Goal: Information Seeking & Learning: Find specific fact

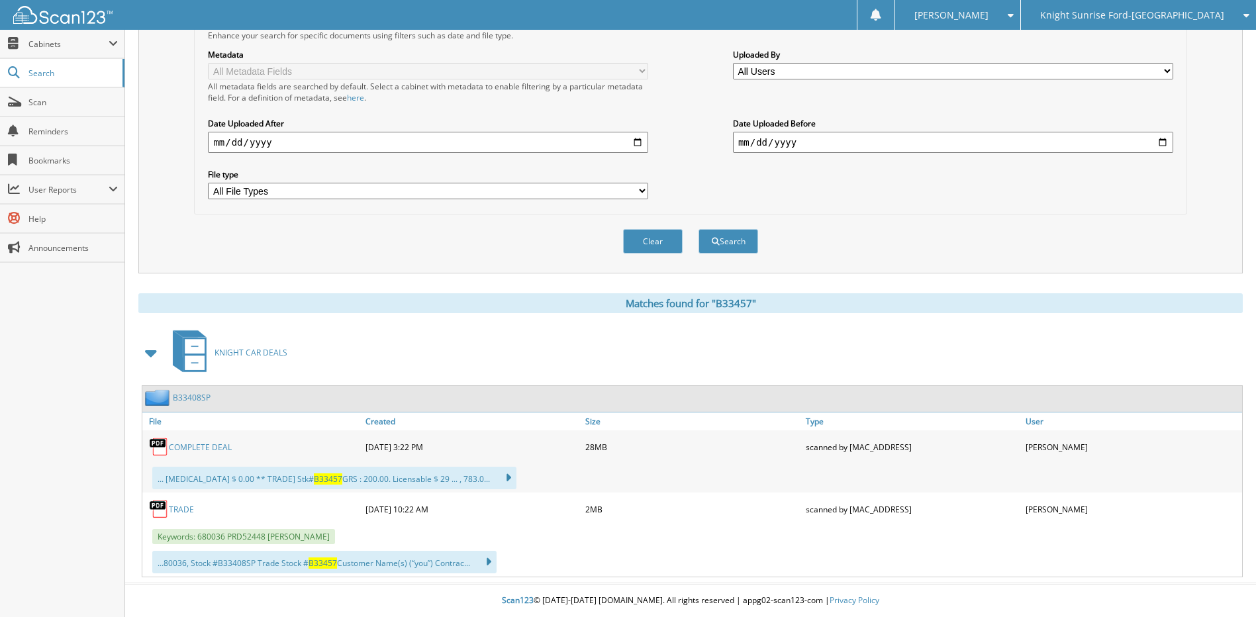
click at [1095, 21] on div "Knight Sunrise Ford-[GEOGRAPHIC_DATA]" at bounding box center [1139, 15] width 222 height 30
click at [1078, 44] on link "Knight Sunrise Ford Fontana" at bounding box center [1138, 41] width 235 height 23
click at [37, 72] on span "Search" at bounding box center [71, 73] width 87 height 11
click at [1121, 13] on span "Knight Sunrise Ford-[GEOGRAPHIC_DATA]" at bounding box center [1132, 15] width 184 height 8
click at [1109, 49] on link "Knight Sunrise Ford Fontana" at bounding box center [1138, 41] width 235 height 23
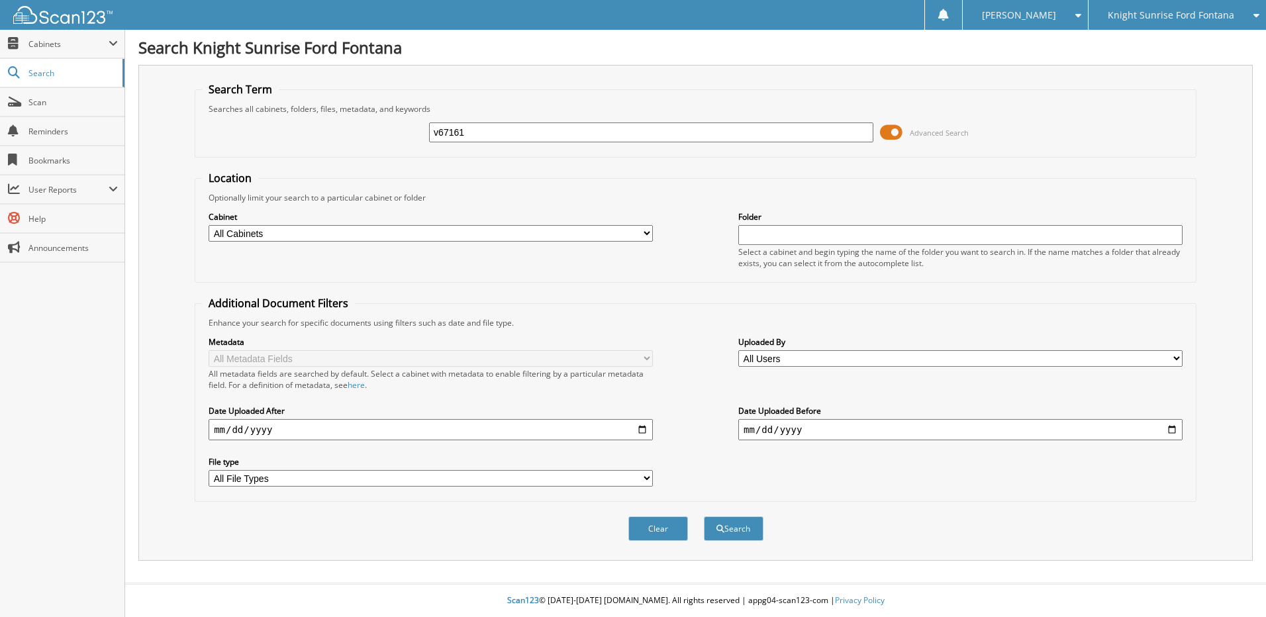
type input "v67161"
click at [704, 517] on button "Search" at bounding box center [734, 529] width 60 height 25
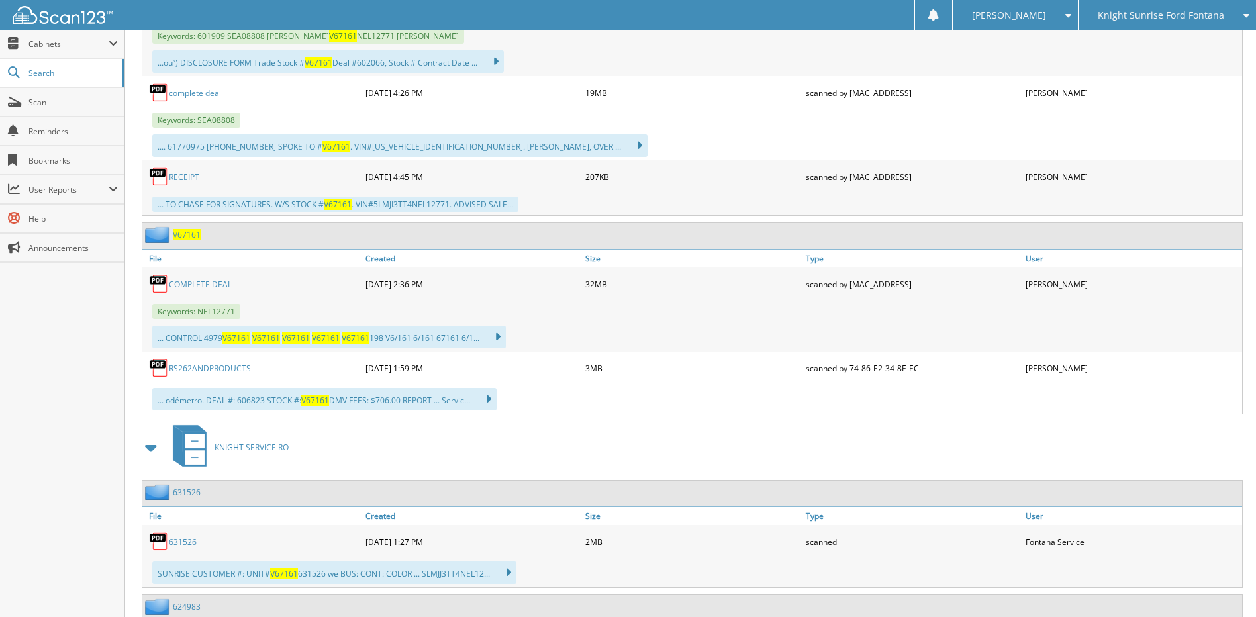
scroll to position [728, 0]
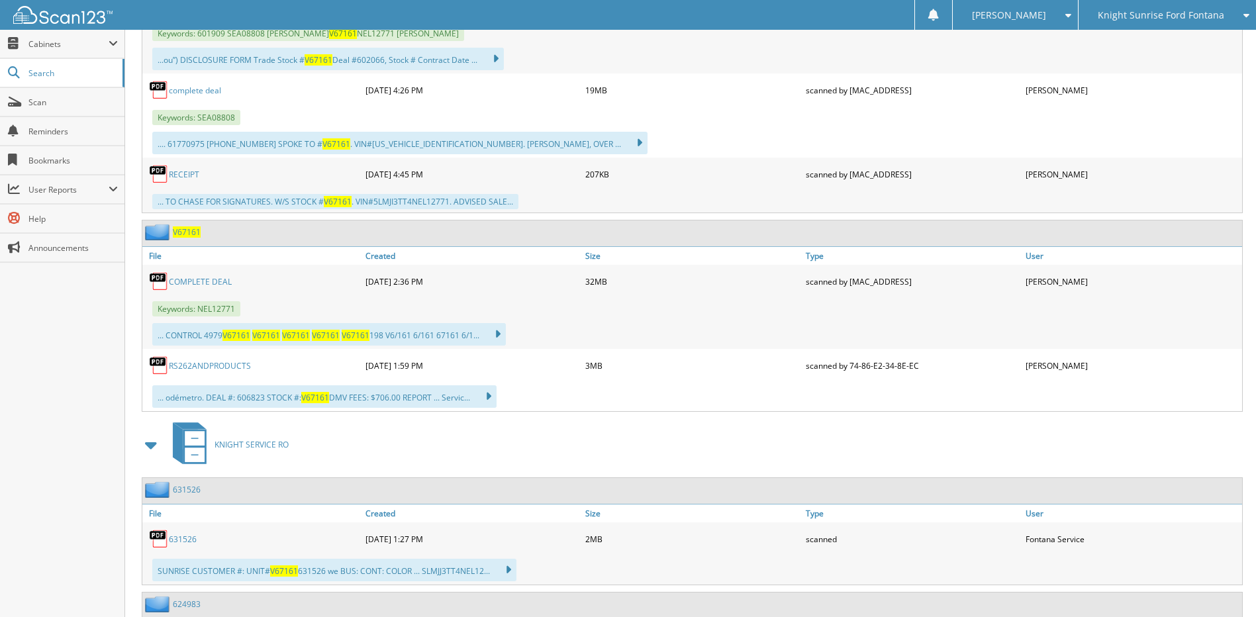
click at [193, 232] on span "V67161" at bounding box center [187, 231] width 28 height 11
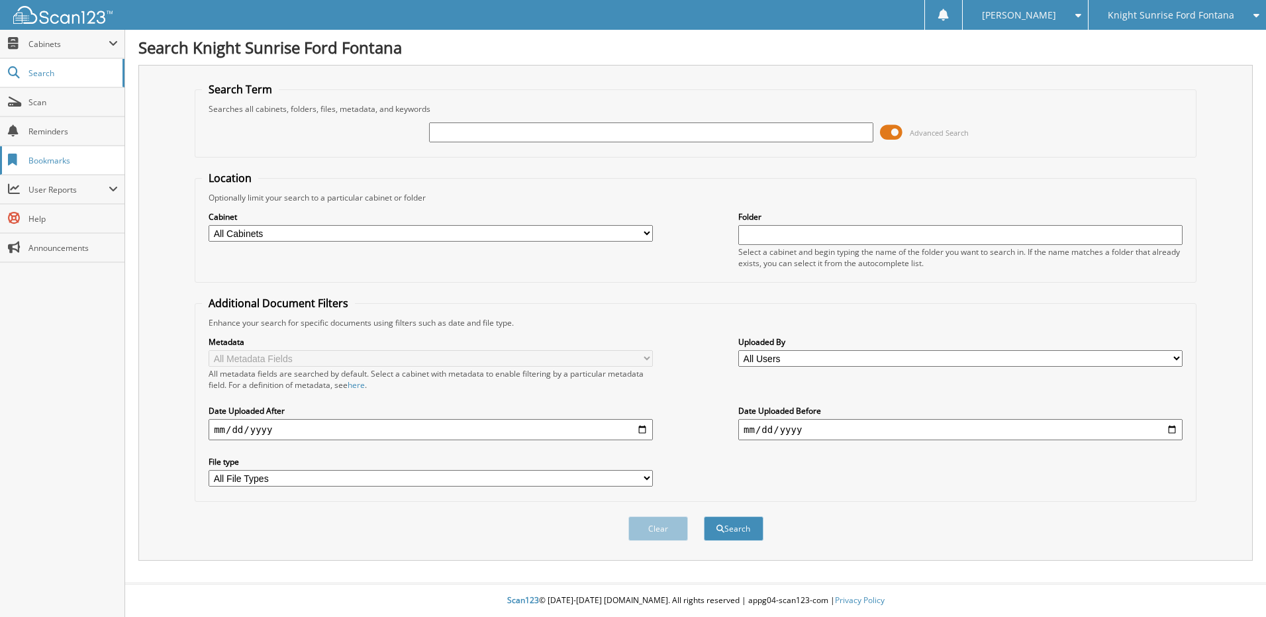
type input "v"
type input "V67242"
click at [704, 517] on button "Search" at bounding box center [734, 529] width 60 height 25
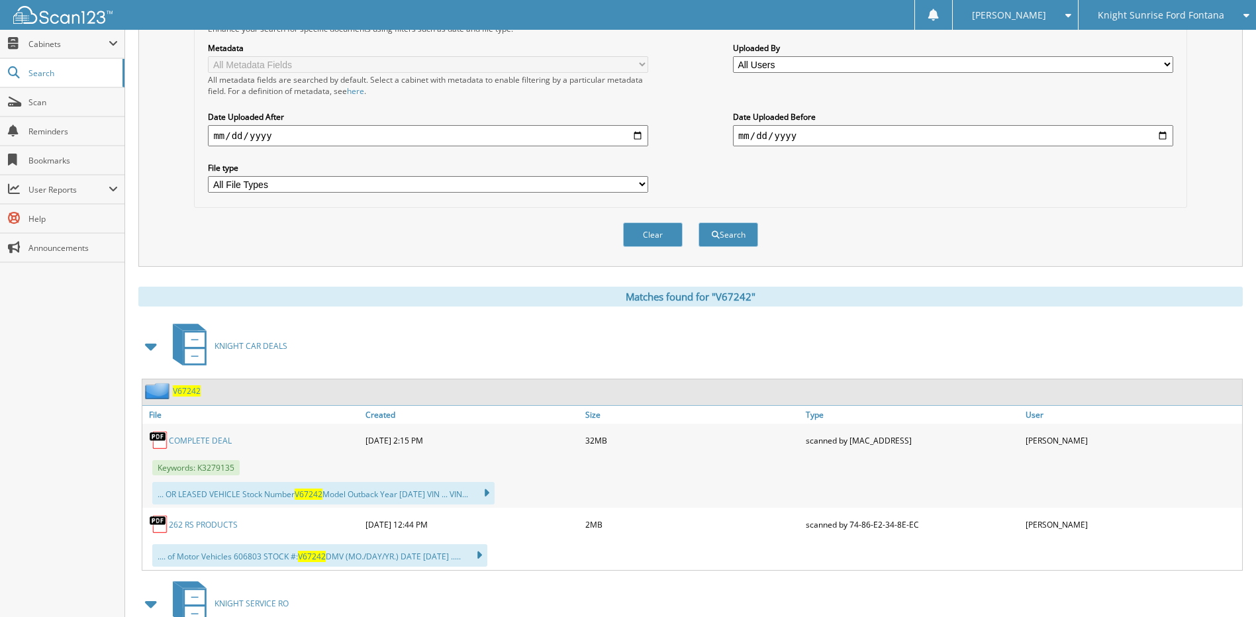
scroll to position [576, 0]
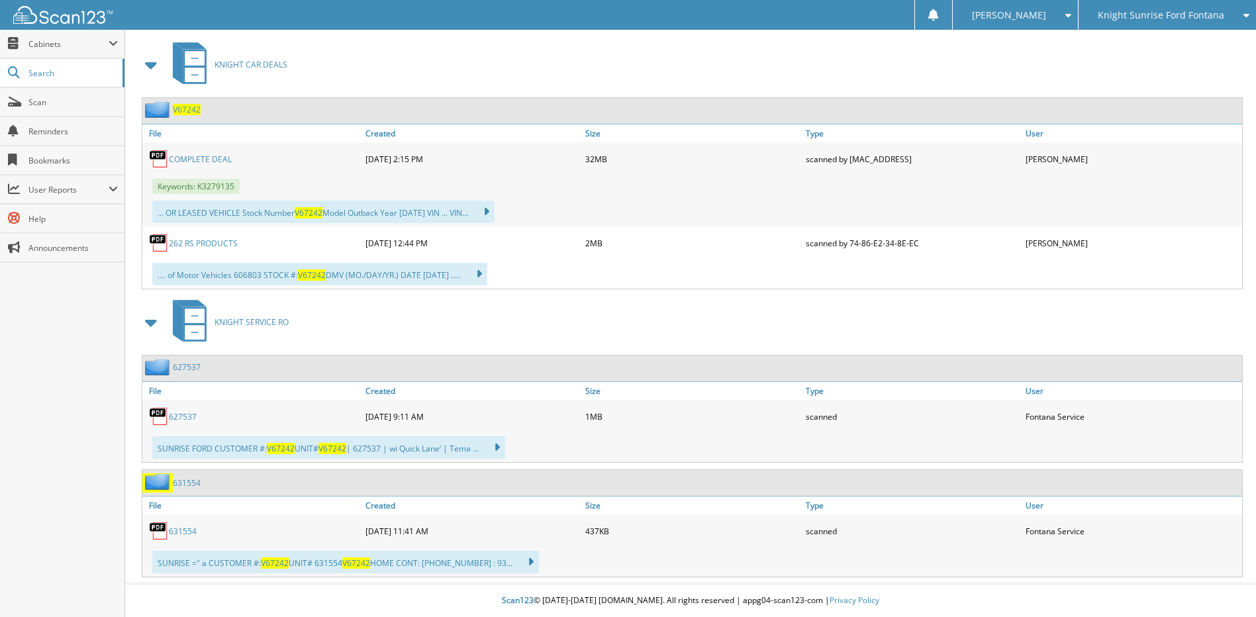
click at [185, 106] on span "V67242" at bounding box center [187, 109] width 28 height 11
